Goal: Task Accomplishment & Management: Manage account settings

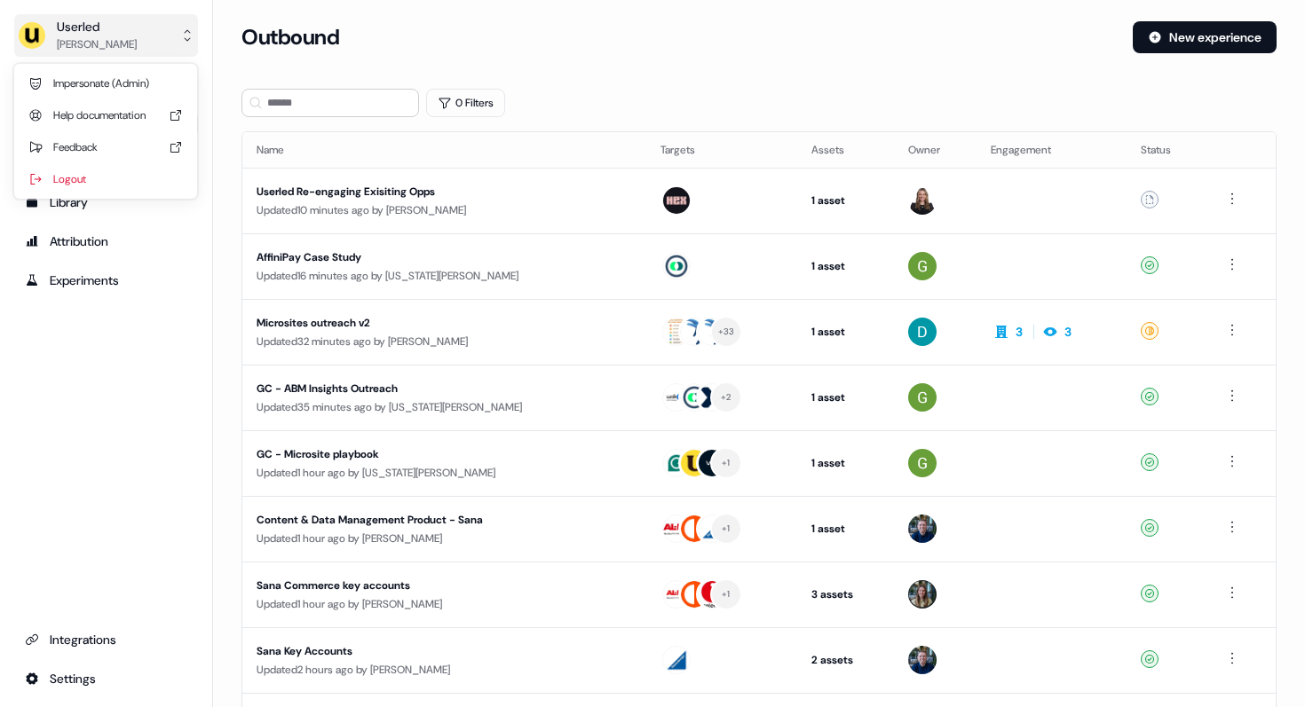
click at [92, 34] on div "Userled" at bounding box center [97, 27] width 80 height 18
click at [116, 87] on div "Impersonate (Admin)" at bounding box center [105, 83] width 169 height 32
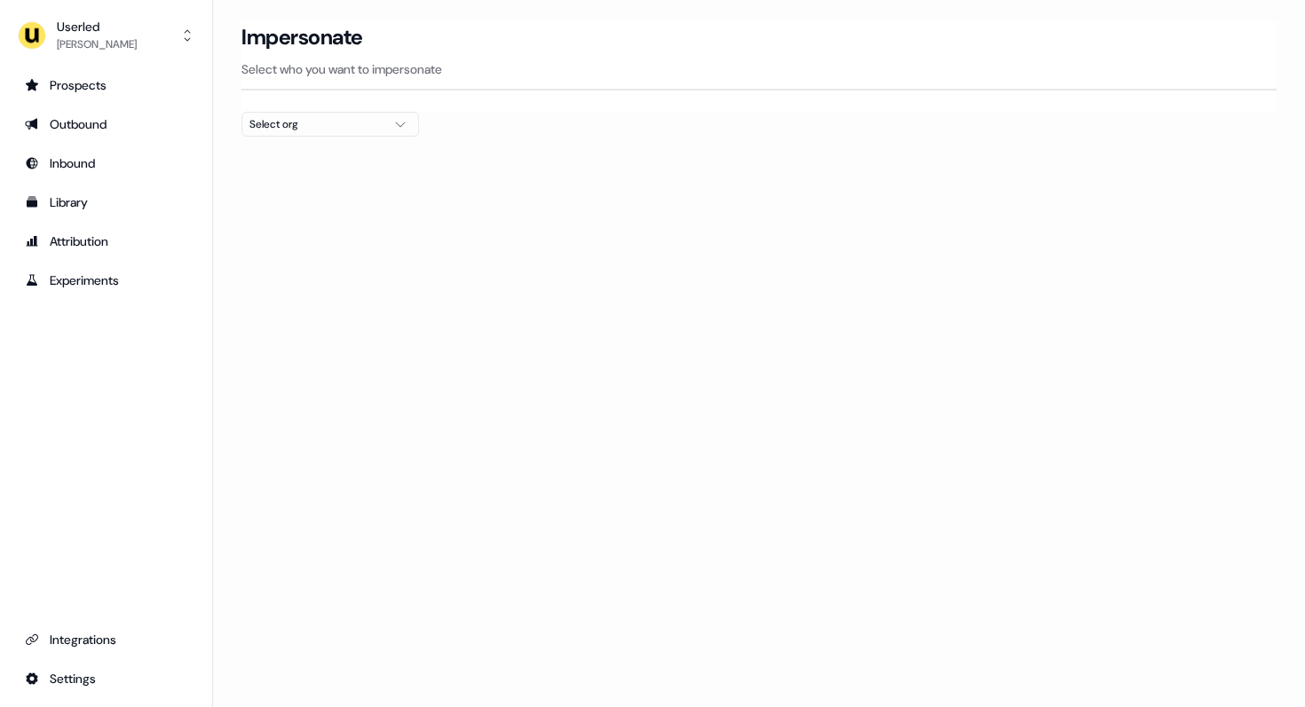
click at [277, 125] on div "Select org" at bounding box center [315, 124] width 133 height 18
